Goal: Task Accomplishment & Management: Manage account settings

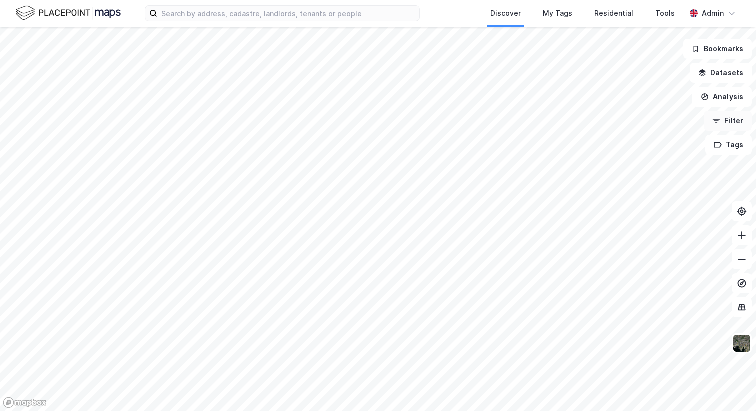
click at [728, 126] on button "Filter" at bounding box center [728, 121] width 48 height 20
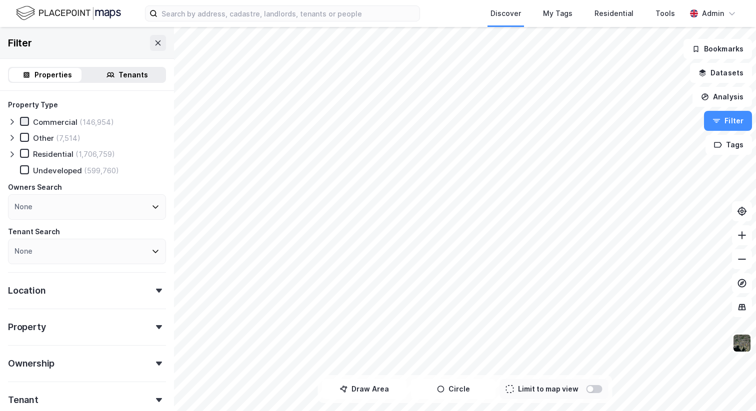
click at [28, 120] on div at bounding box center [24, 121] width 9 height 9
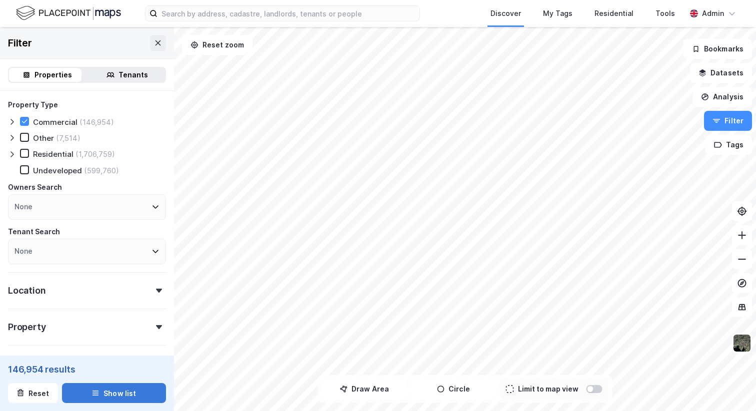
click at [126, 393] on button "Show list" at bounding box center [114, 393] width 104 height 20
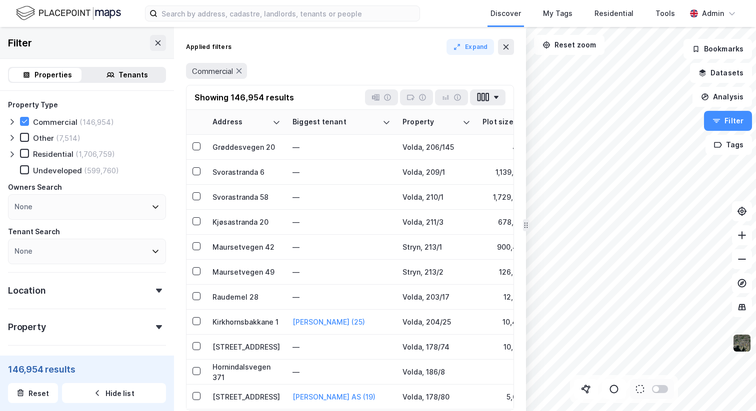
click at [109, 80] on div "Tenants" at bounding box center [127, 75] width 76 height 14
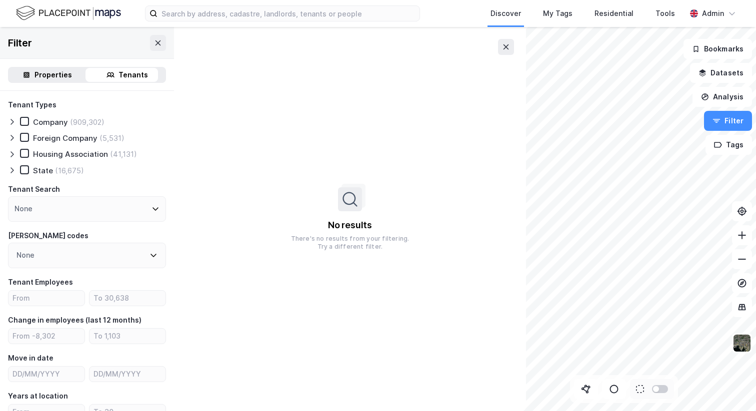
click at [41, 76] on div "Properties" at bounding box center [52, 75] width 37 height 12
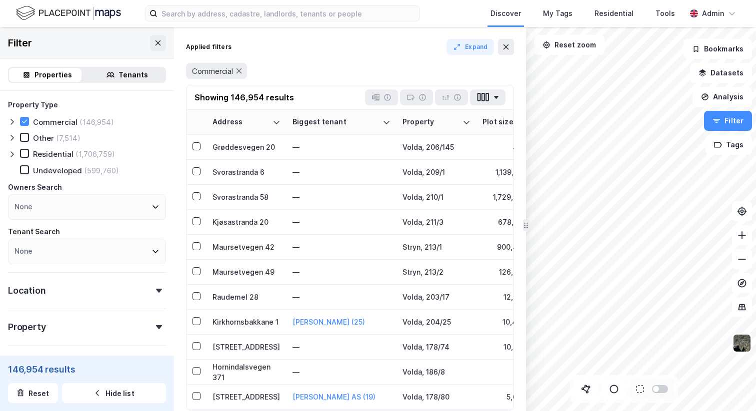
click at [78, 289] on div "Location" at bounding box center [87, 286] width 158 height 28
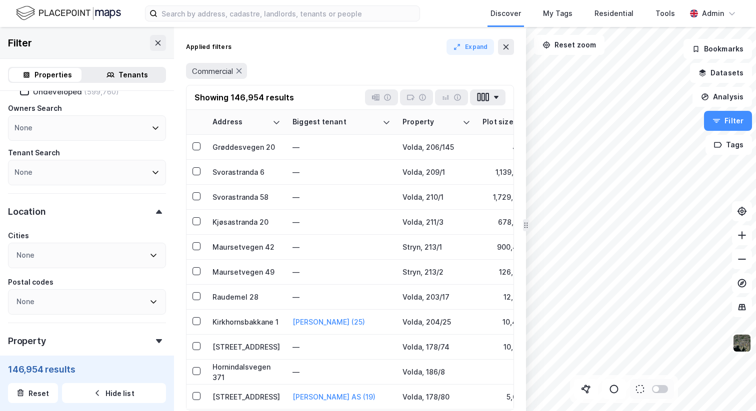
scroll to position [76, 0]
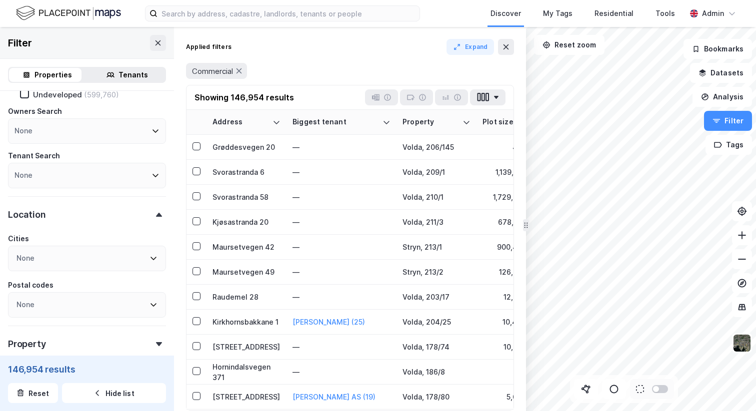
click at [73, 223] on div "Location" at bounding box center [87, 210] width 158 height 28
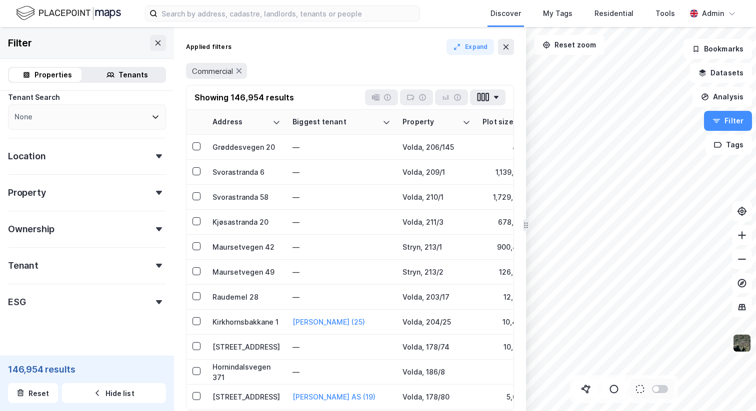
scroll to position [149, 0]
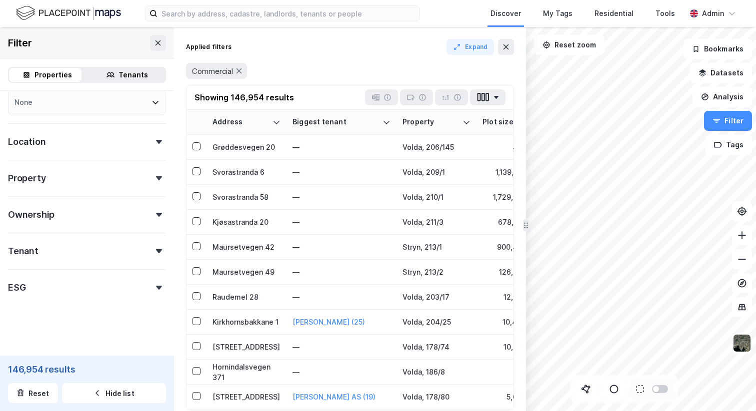
click at [110, 185] on div "Property" at bounding box center [87, 174] width 158 height 28
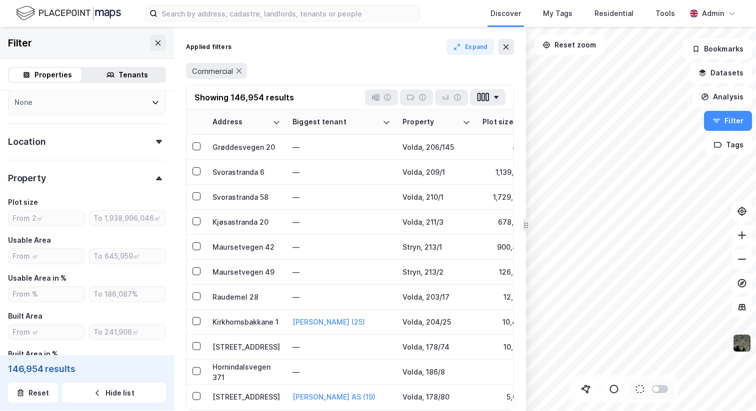
click at [110, 185] on div "Property" at bounding box center [87, 174] width 158 height 28
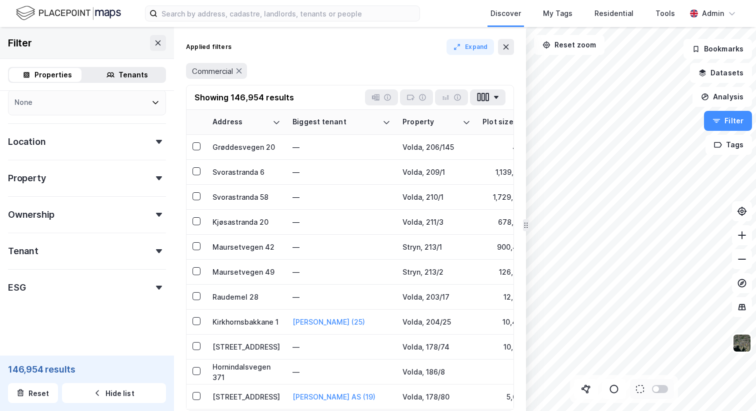
click at [99, 209] on div "Ownership" at bounding box center [87, 210] width 158 height 28
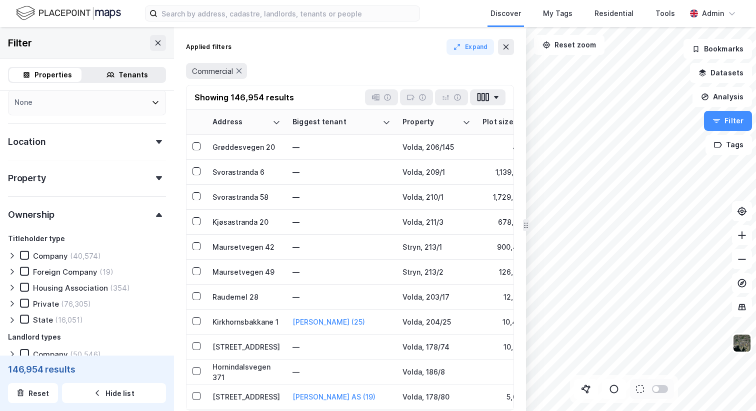
click at [99, 209] on div "Ownership" at bounding box center [87, 210] width 158 height 28
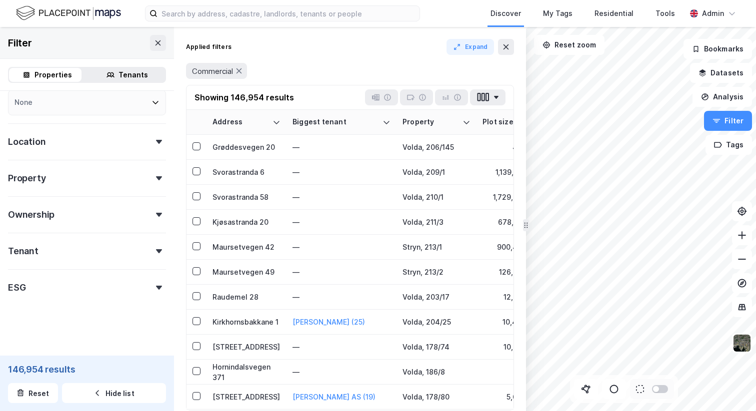
click at [87, 248] on div "Tenant" at bounding box center [87, 247] width 158 height 28
click at [640, 390] on rect at bounding box center [639, 389] width 7 height 7
click at [586, 387] on icon at bounding box center [586, 389] width 10 height 10
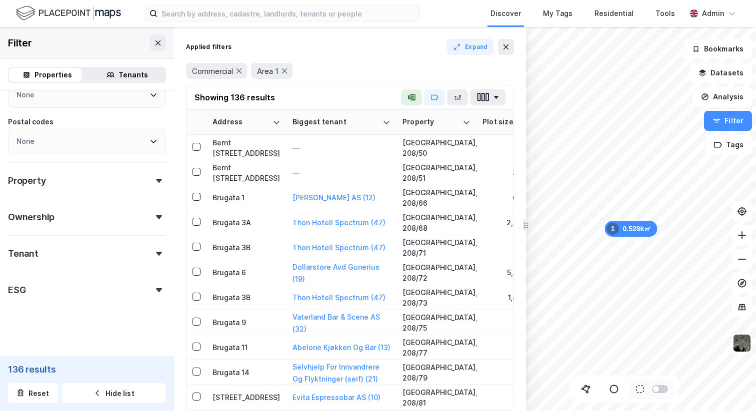
scroll to position [286, 0]
click at [97, 193] on div "Property Type Commercial (136) Other (3) Residential (92) Undeveloped (21) Owne…" at bounding box center [87, 55] width 158 height 485
click at [101, 181] on div "Property" at bounding box center [87, 174] width 158 height 28
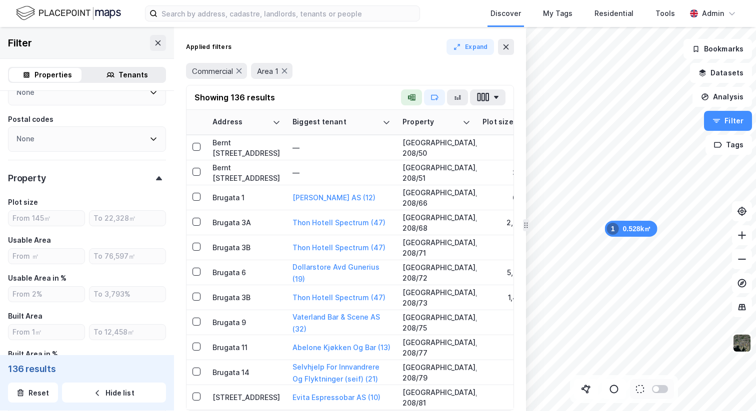
click at [101, 181] on div "Property" at bounding box center [87, 174] width 158 height 28
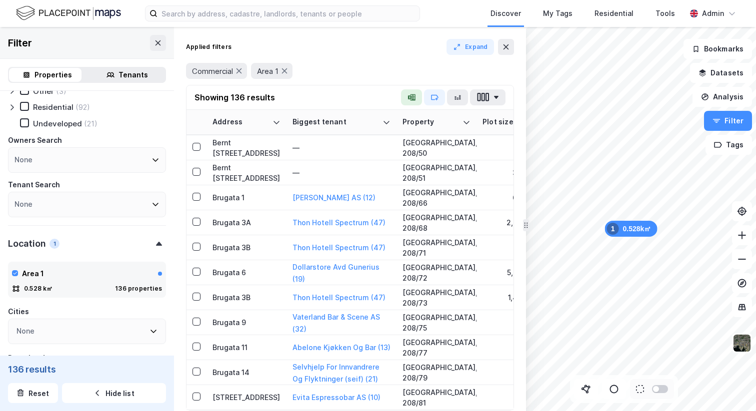
scroll to position [0, 0]
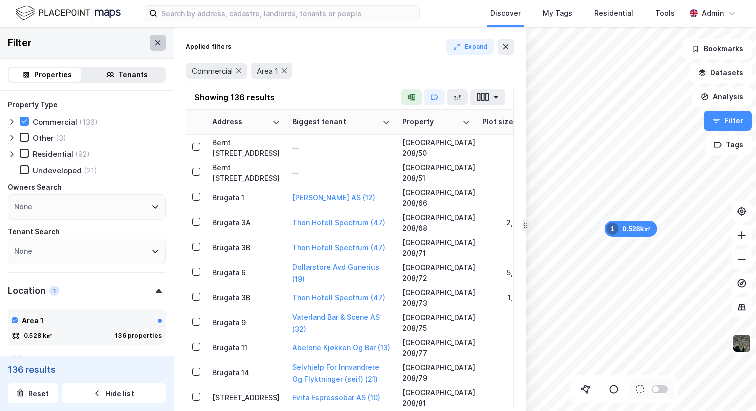
click at [155, 41] on icon at bounding box center [157, 42] width 5 height 5
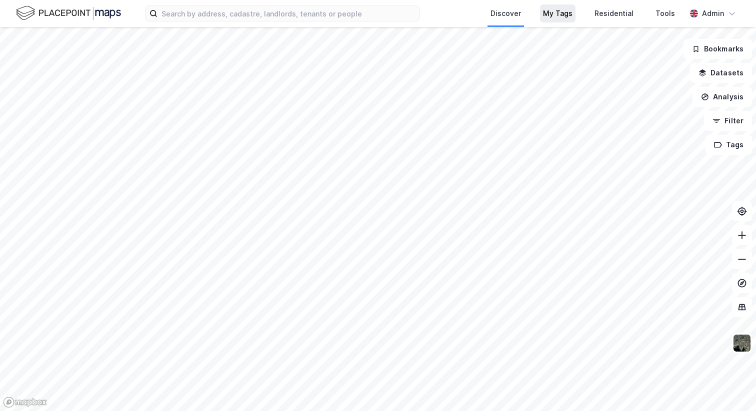
click at [559, 9] on div "My Tags" at bounding box center [557, 13] width 29 height 12
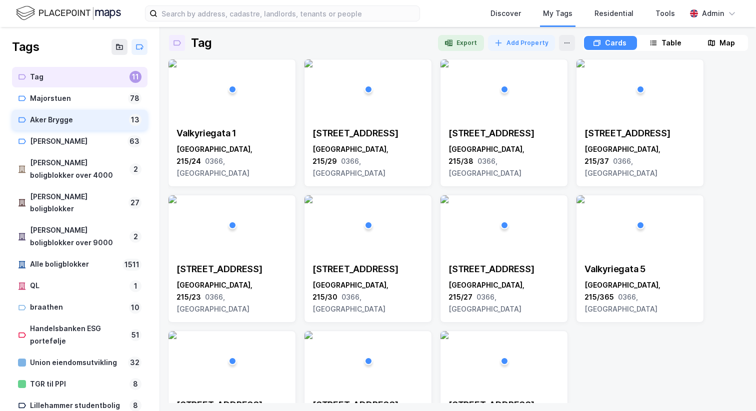
click at [85, 123] on div "Aker Brygge" at bounding box center [77, 120] width 95 height 12
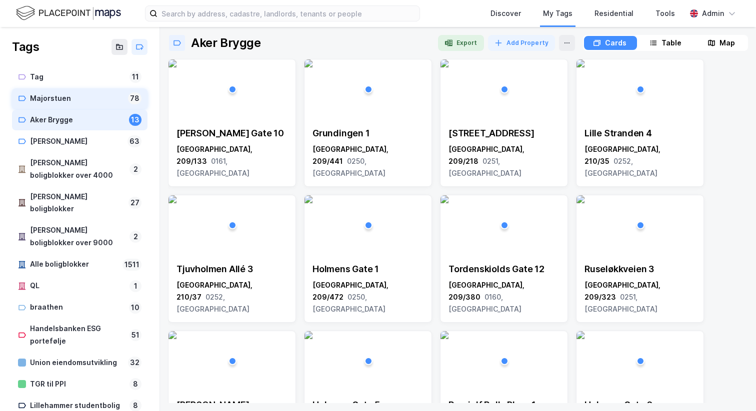
click at [88, 103] on div "Majorstuen" at bounding box center [77, 98] width 94 height 12
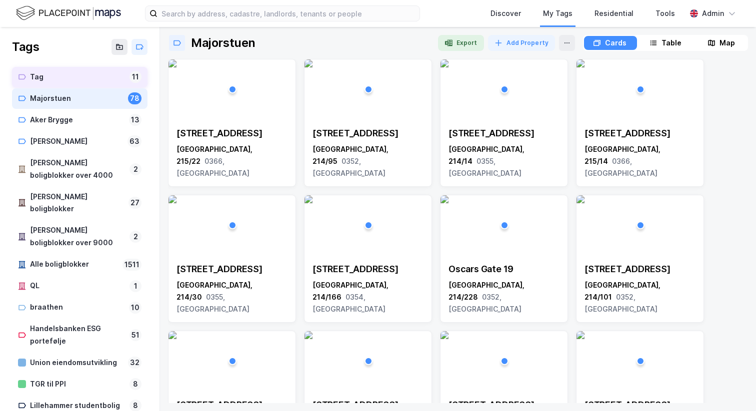
click at [87, 81] on div "Tag" at bounding box center [77, 77] width 95 height 12
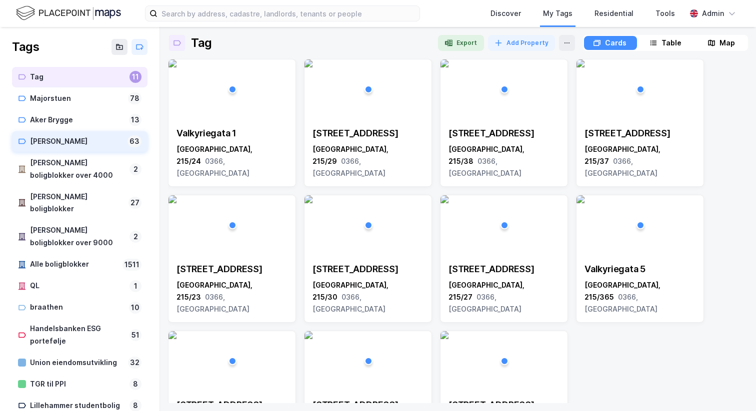
click at [71, 138] on div "Karl Johan" at bounding box center [76, 141] width 93 height 12
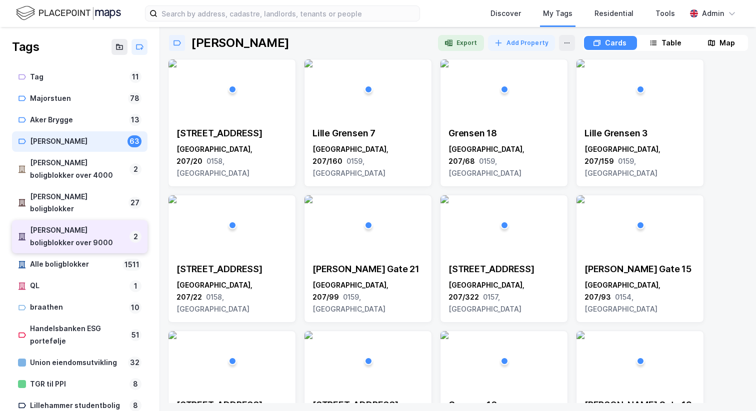
click at [71, 230] on div "Nye boligblokker over 9000" at bounding box center [77, 236] width 95 height 25
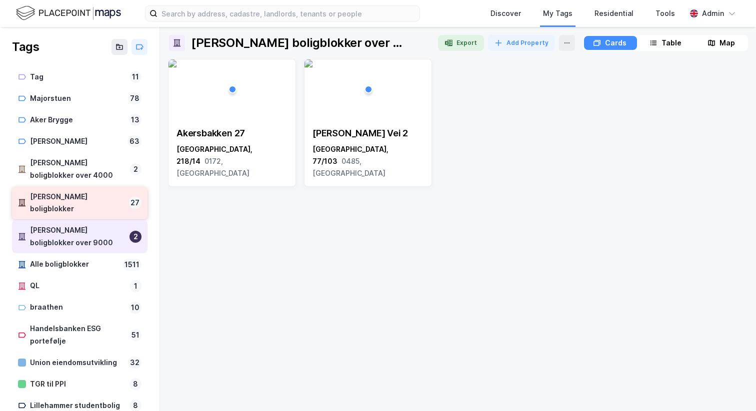
click at [83, 188] on div "Nye boligblokker 27" at bounding box center [79, 203] width 135 height 33
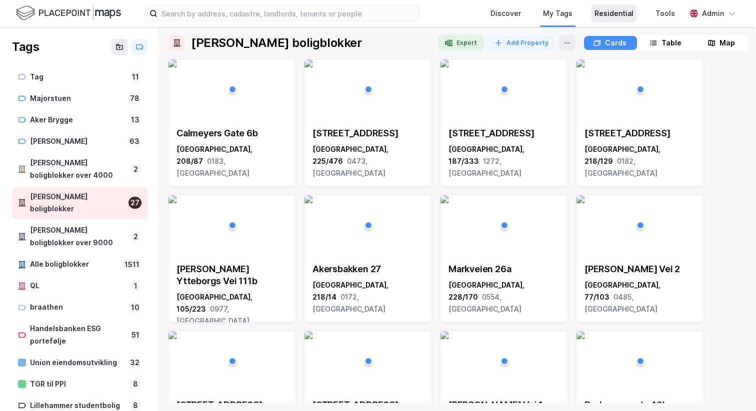
click at [618, 14] on div "Residential" at bounding box center [613, 13] width 39 height 12
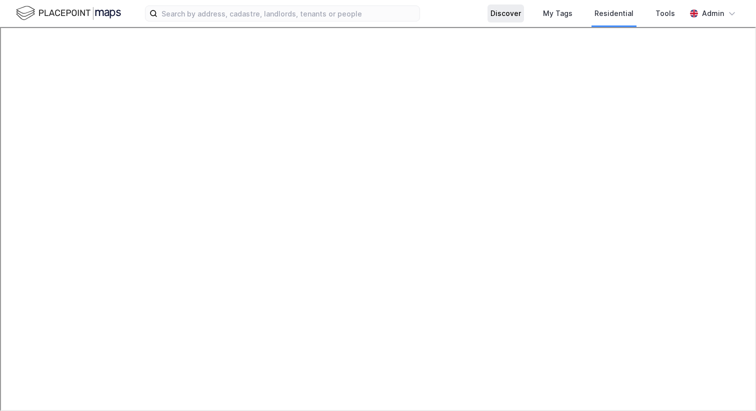
click at [519, 13] on div "Discover" at bounding box center [505, 13] width 30 height 12
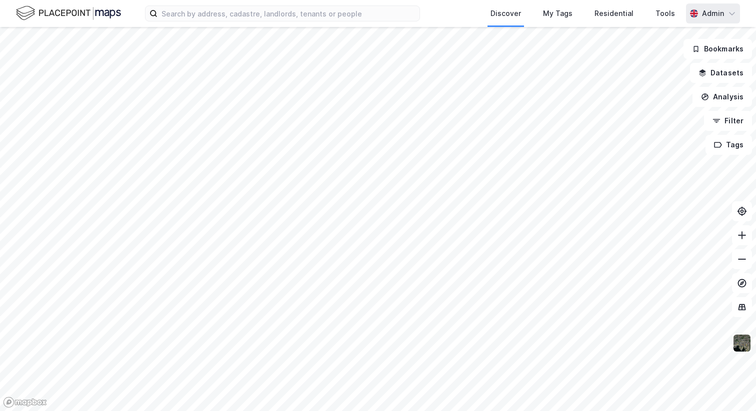
click at [716, 17] on div "Admin" at bounding box center [713, 13] width 22 height 12
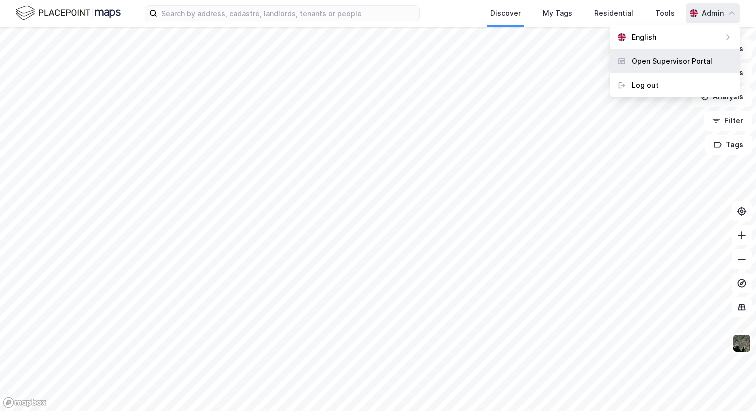
click at [657, 59] on div "Open Supervisor Portal" at bounding box center [672, 61] width 80 height 12
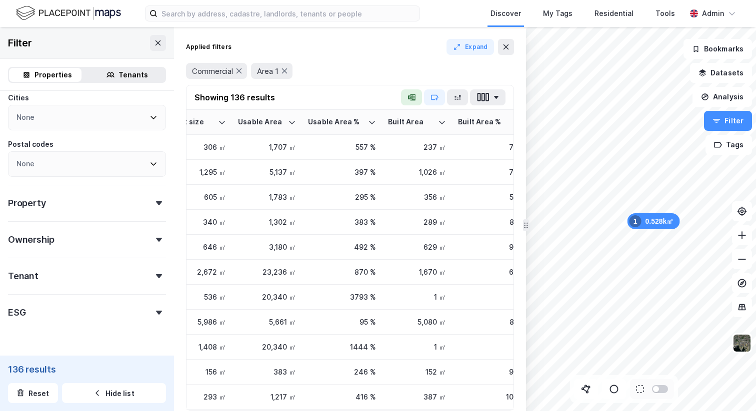
scroll to position [286, 0]
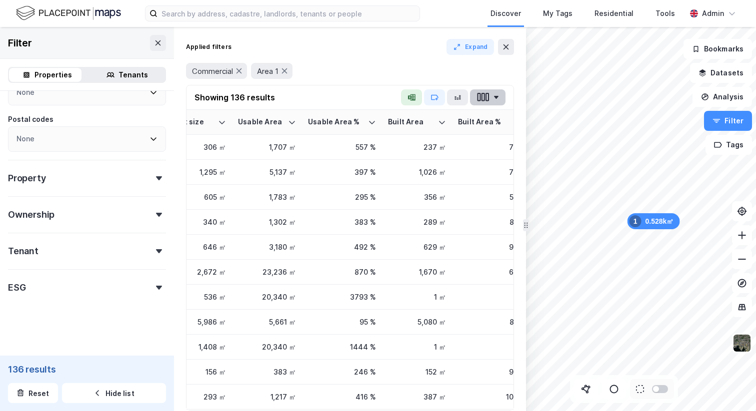
click at [494, 100] on button "button" at bounding box center [487, 97] width 35 height 16
click at [381, 71] on div "Commercial Area 1" at bounding box center [350, 71] width 328 height 16
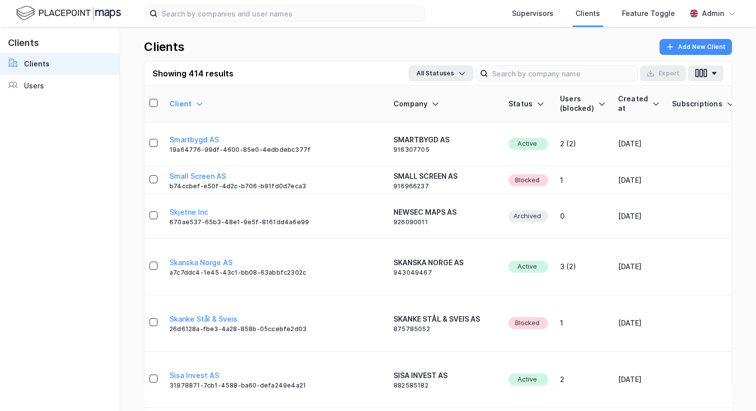
scroll to position [3225, 1]
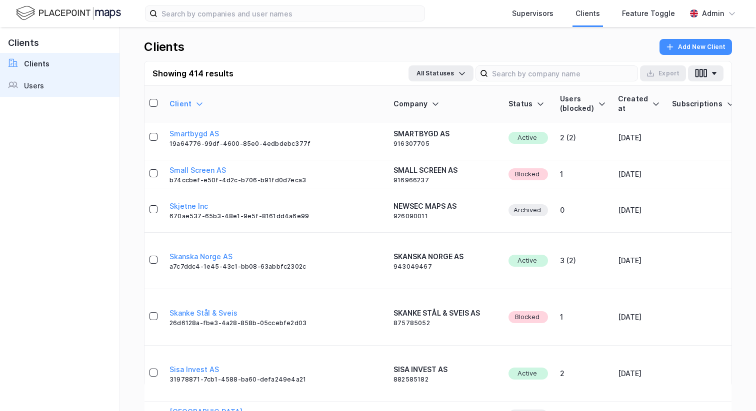
click at [46, 89] on link "Users" at bounding box center [59, 86] width 119 height 22
click at [41, 87] on div "Users" at bounding box center [34, 86] width 20 height 12
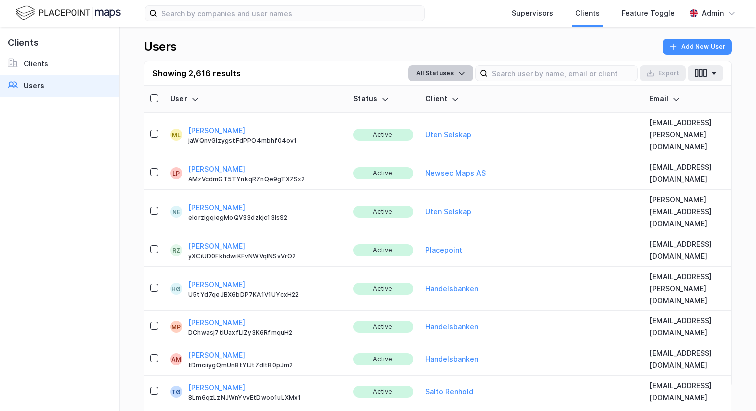
click at [176, 73] on button "All Statuses" at bounding box center [440, 73] width 65 height 16
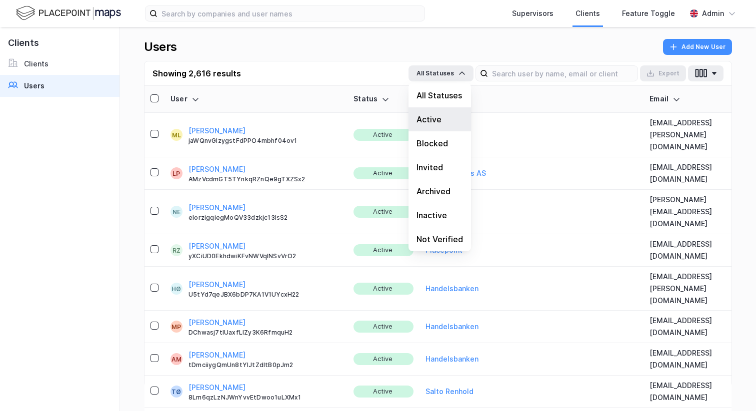
click at [176, 118] on div "Active" at bounding box center [439, 119] width 62 height 24
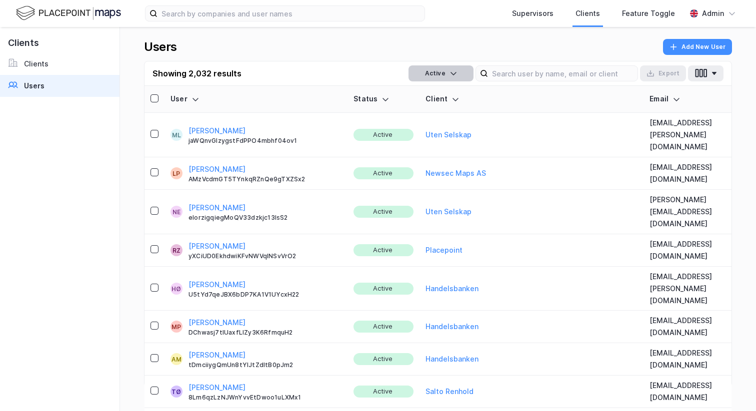
click at [176, 71] on button "Active" at bounding box center [440, 73] width 65 height 16
click at [176, 49] on div "Users Add New User" at bounding box center [438, 50] width 588 height 22
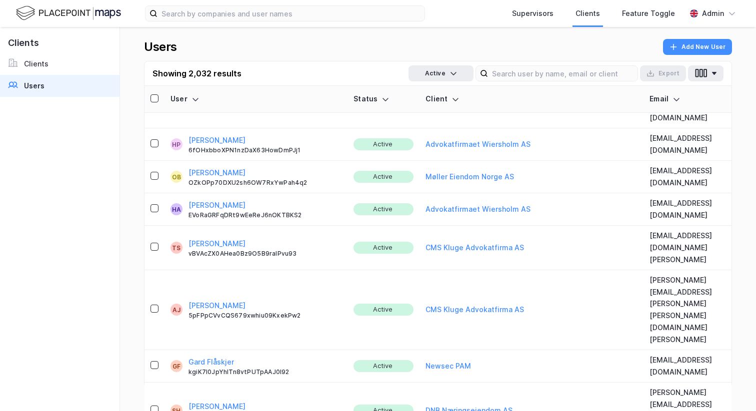
scroll to position [1317, 0]
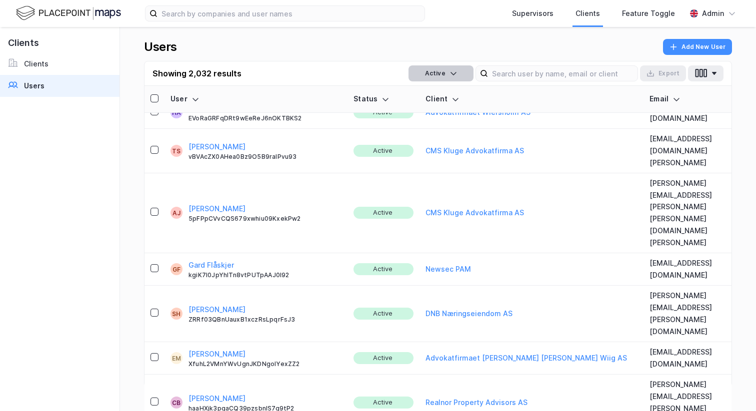
click at [176, 77] on button "Active" at bounding box center [440, 73] width 65 height 16
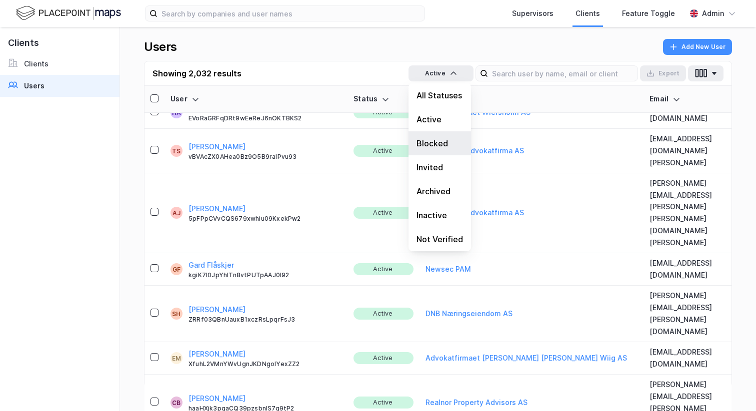
click at [176, 141] on div "Blocked" at bounding box center [439, 143] width 62 height 24
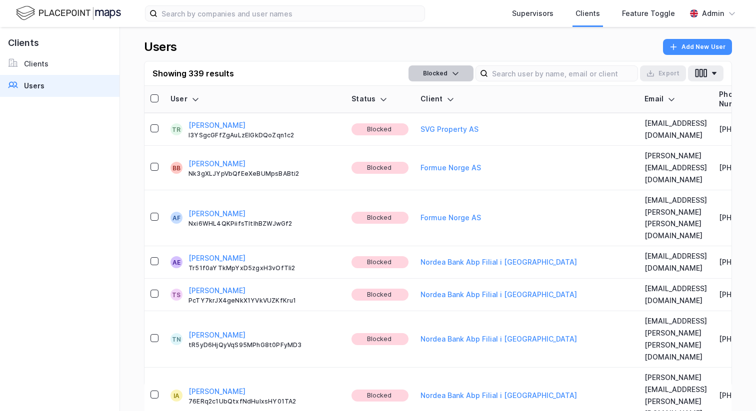
click at [176, 75] on icon "submit" at bounding box center [455, 73] width 8 height 8
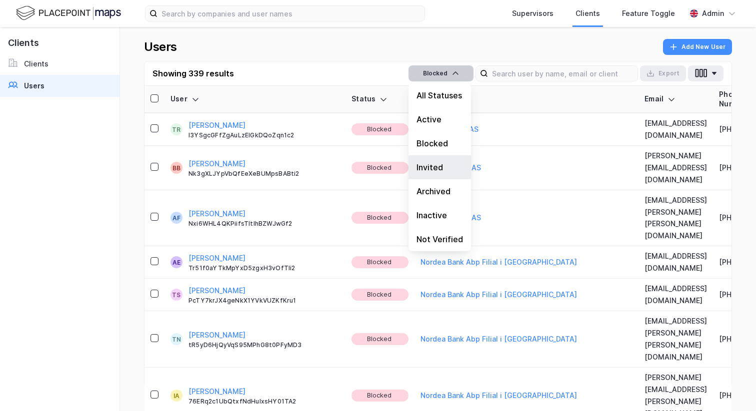
click at [176, 168] on div "Invited" at bounding box center [439, 167] width 62 height 24
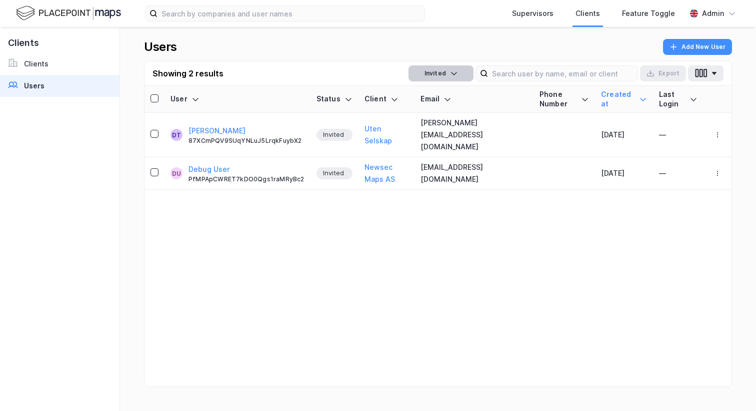
scroll to position [0, 0]
click at [176, 79] on button "Invited" at bounding box center [440, 73] width 65 height 16
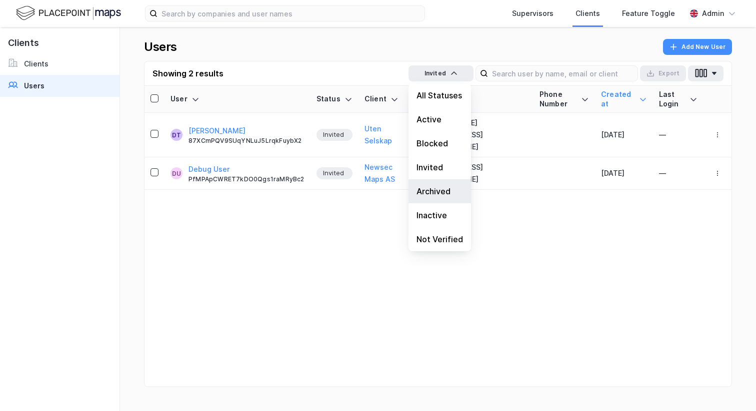
click at [176, 197] on div "Archived" at bounding box center [439, 191] width 62 height 24
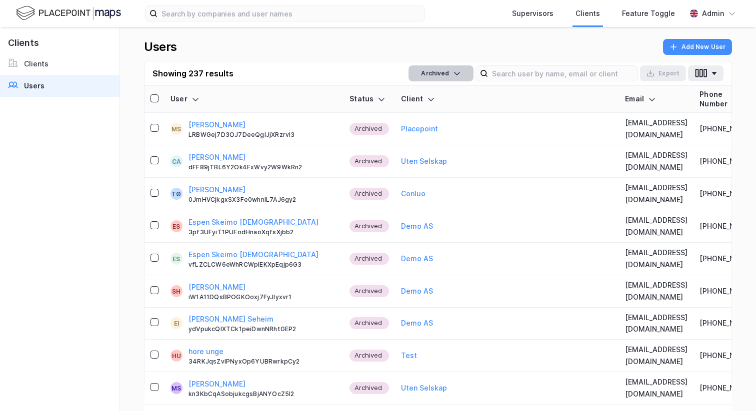
click at [176, 76] on button "Archived" at bounding box center [440, 73] width 65 height 16
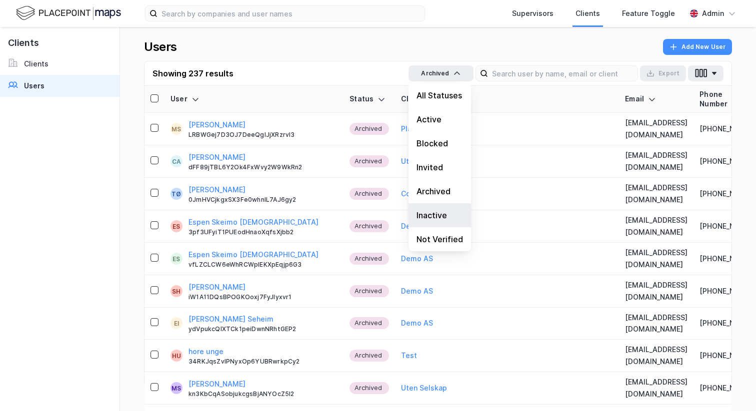
click at [176, 216] on div "Inactive" at bounding box center [439, 215] width 62 height 24
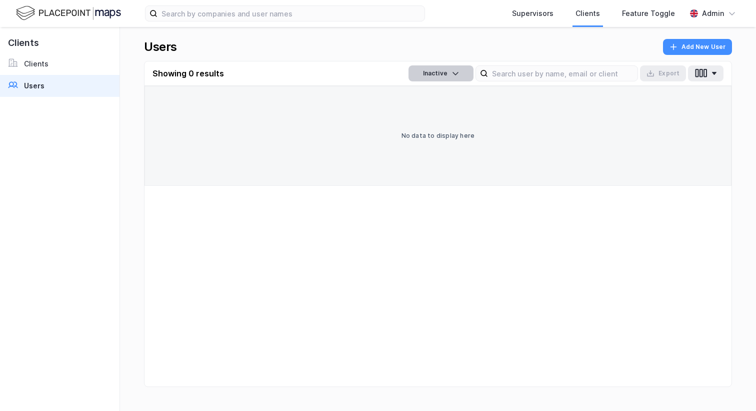
click at [176, 77] on button "Inactive" at bounding box center [440, 73] width 65 height 16
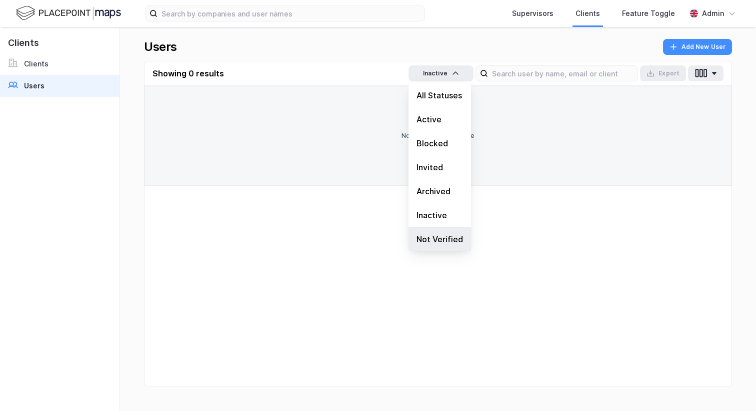
click at [176, 244] on div "Not Verified" at bounding box center [439, 239] width 62 height 24
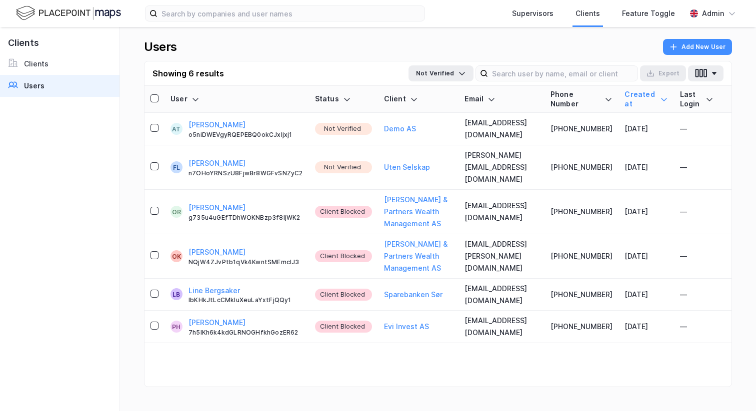
click at [176, 72] on icon "submit" at bounding box center [462, 73] width 8 height 8
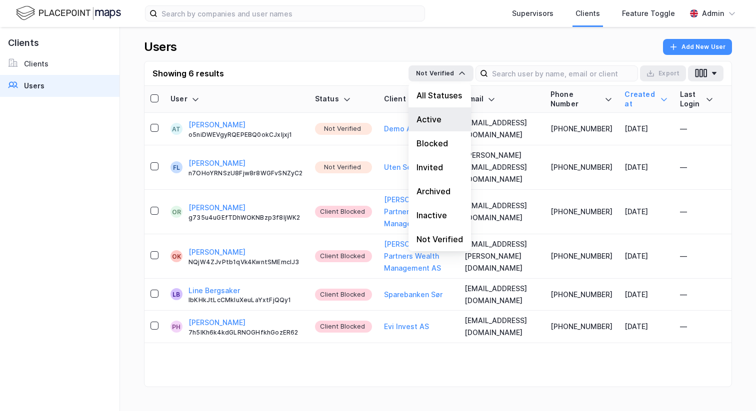
click at [176, 118] on div "Active" at bounding box center [439, 119] width 62 height 24
